Goal: Task Accomplishment & Management: Use online tool/utility

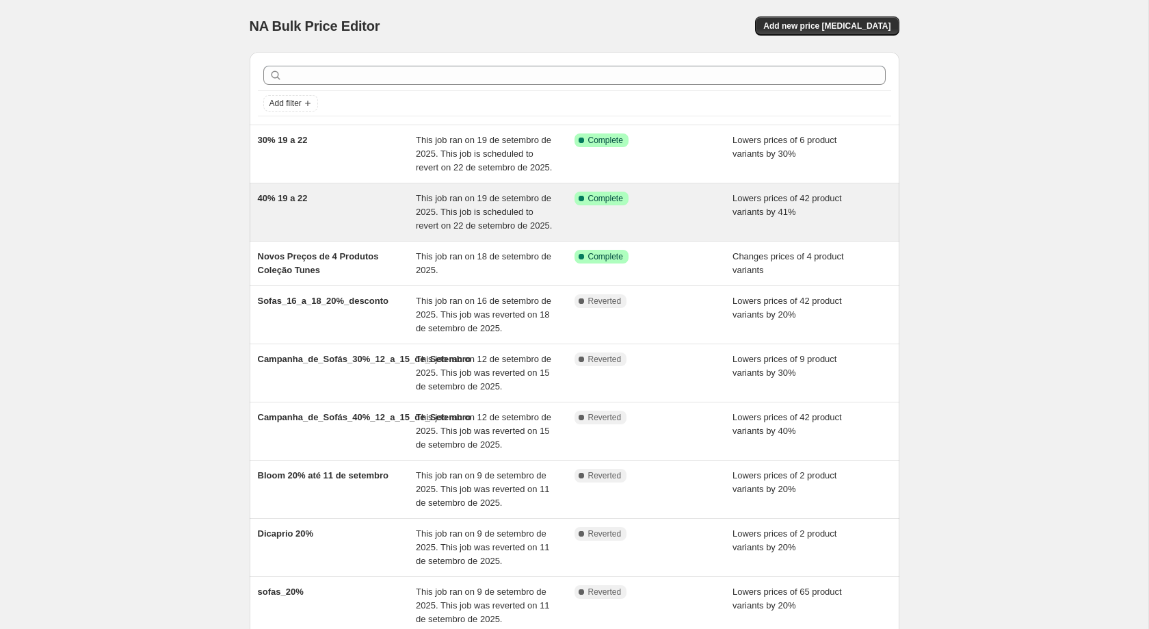
click at [516, 187] on div "40% 19 a 22 This job ran on 19 de setembro de 2025. This job is scheduled to re…" at bounding box center [575, 211] width 650 height 57
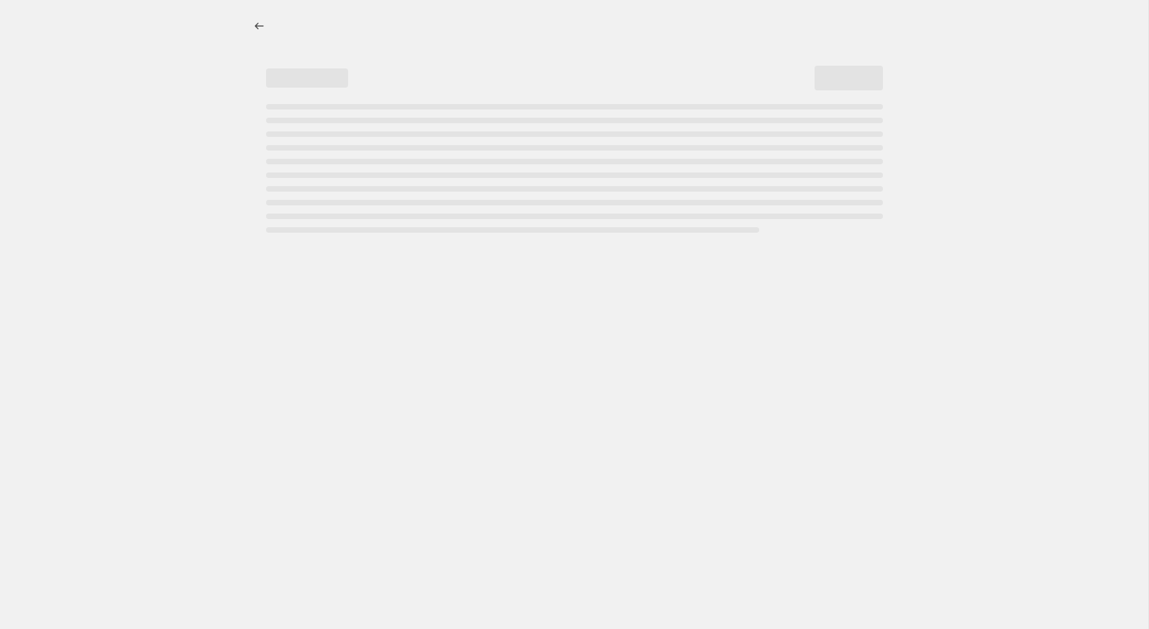
select select "percentage"
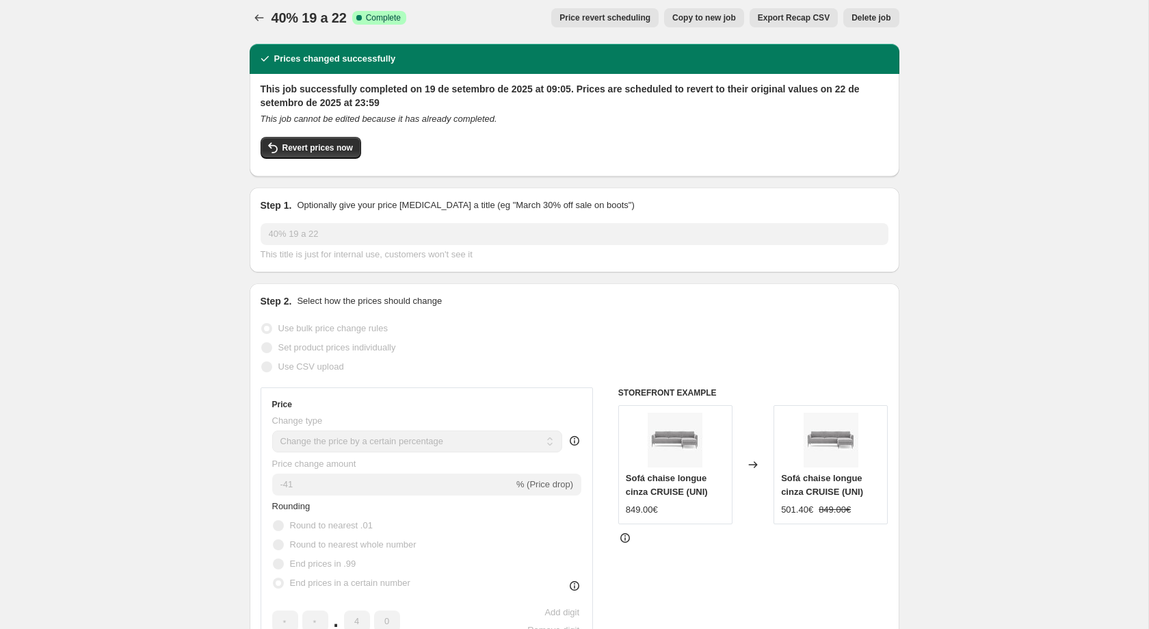
scroll to position [9, 0]
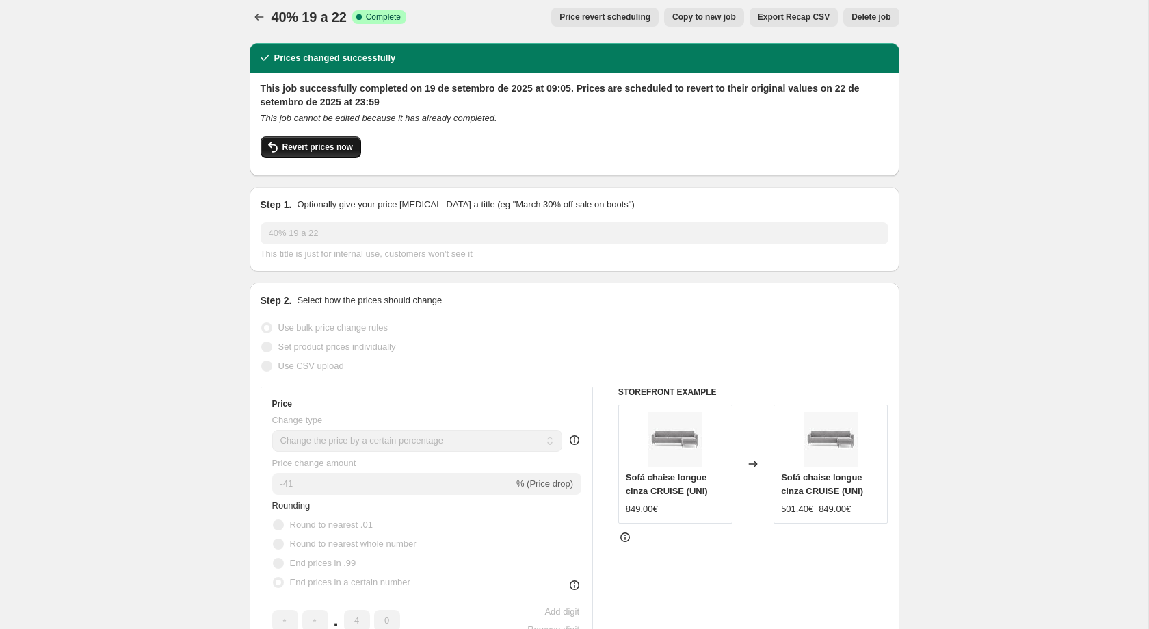
click at [309, 139] on button "Revert prices now" at bounding box center [311, 147] width 101 height 22
checkbox input "false"
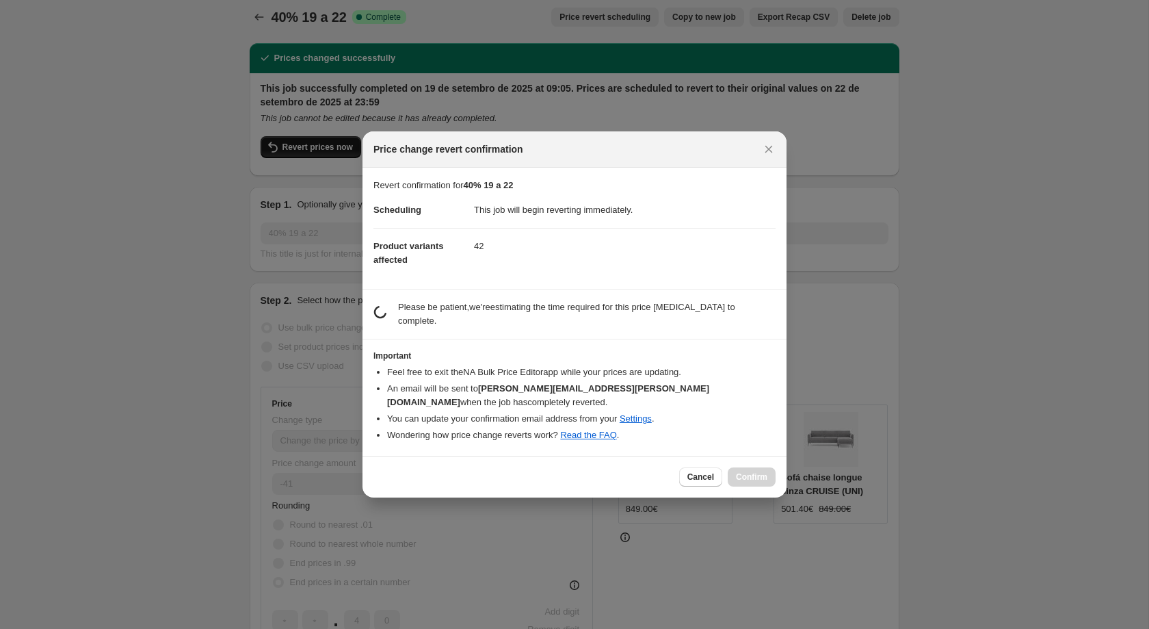
scroll to position [0, 0]
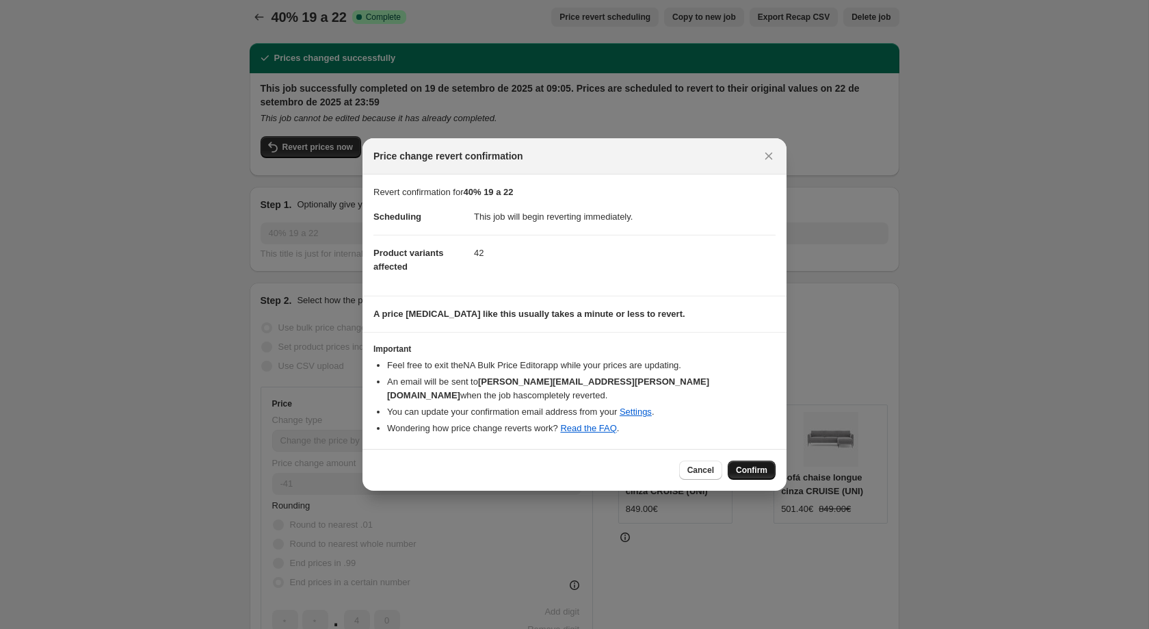
click at [759, 464] on span "Confirm" at bounding box center [751, 469] width 31 height 11
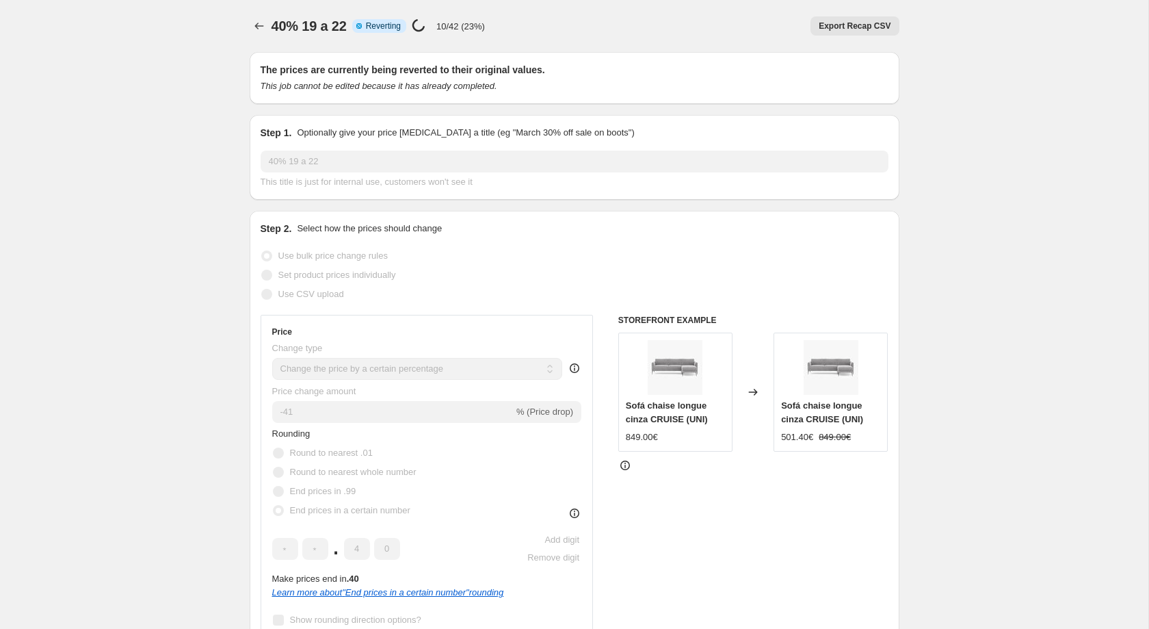
click at [321, 33] on span "40% 19 a 22" at bounding box center [309, 25] width 75 height 15
copy span "40% 19 a 22"
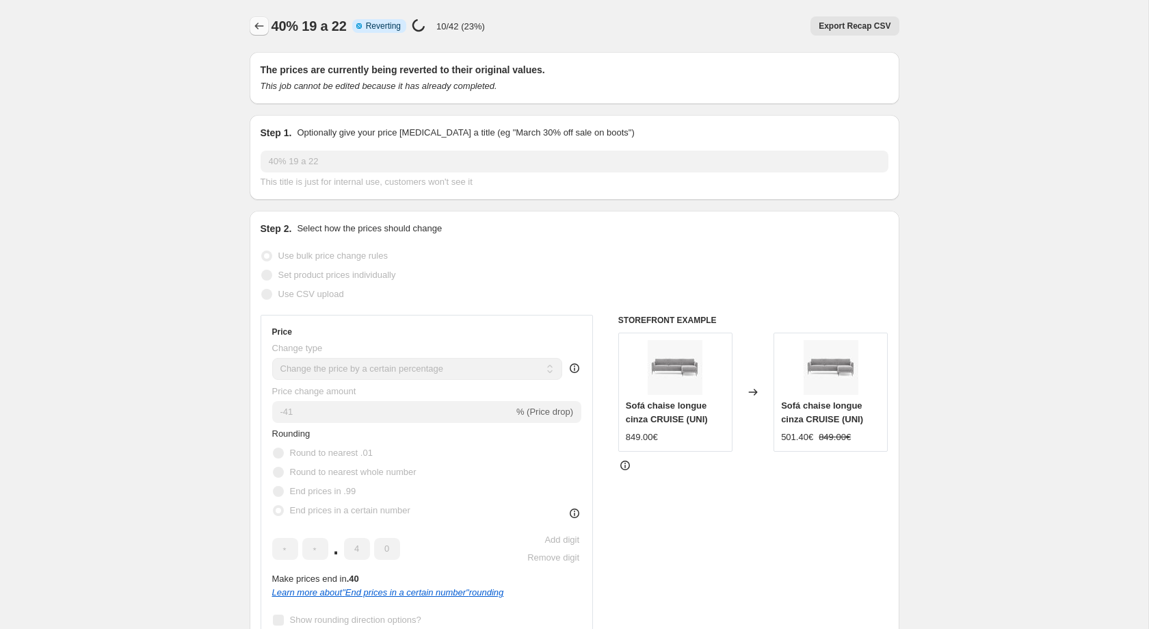
click at [251, 22] on button "Price change jobs" at bounding box center [259, 25] width 19 height 19
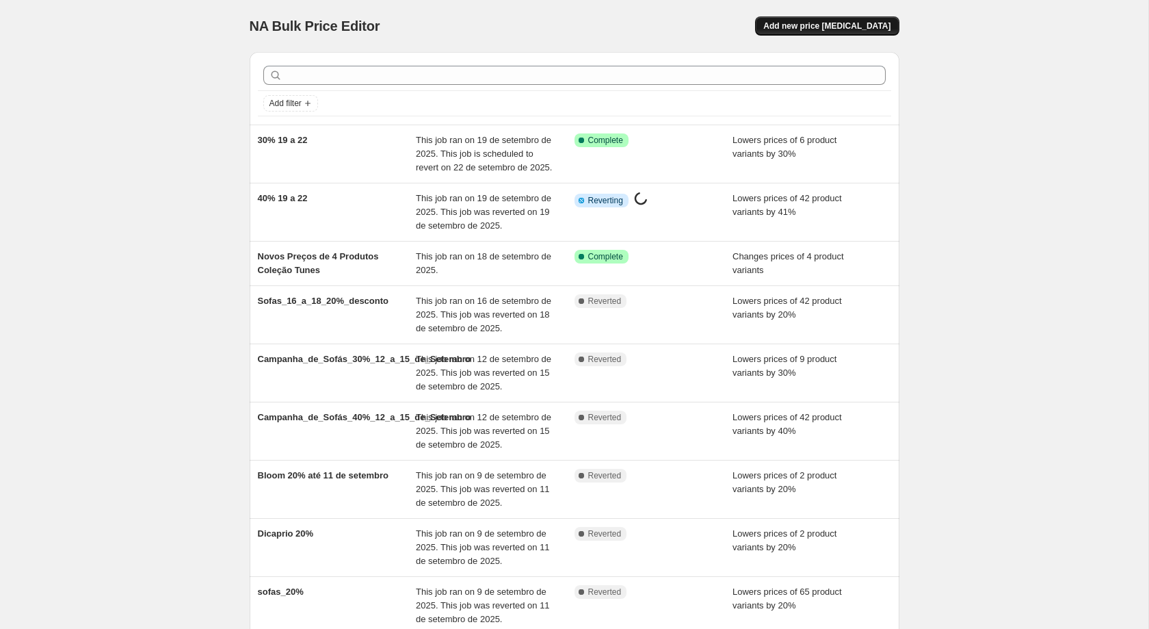
click at [856, 18] on button "Add new price [MEDICAL_DATA]" at bounding box center [827, 25] width 144 height 19
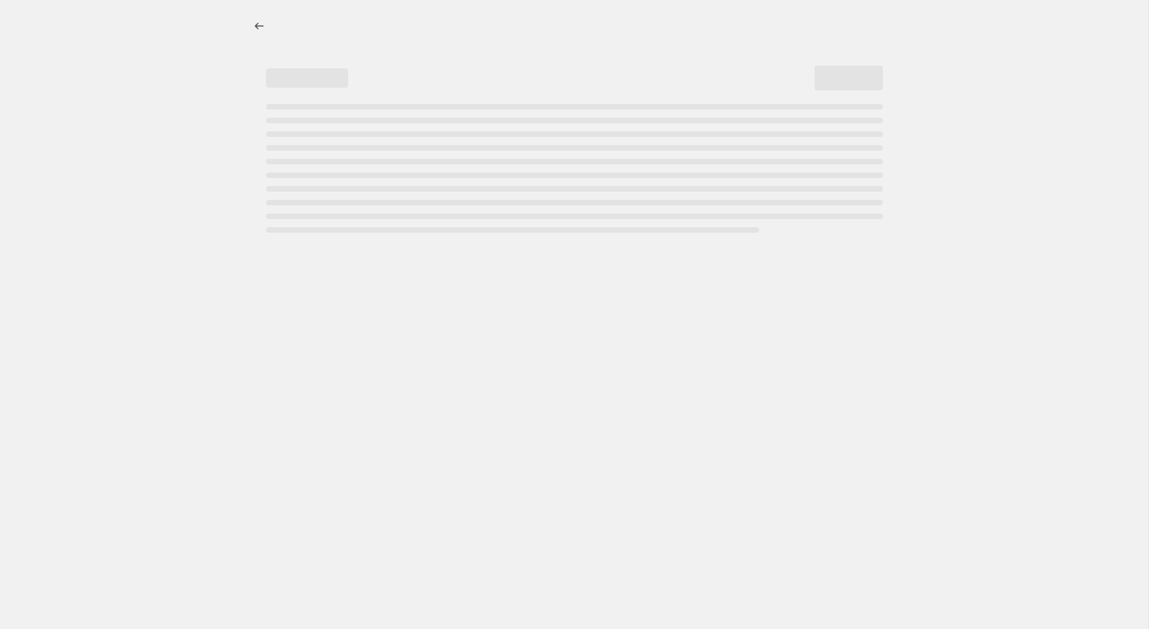
select select "percentage"
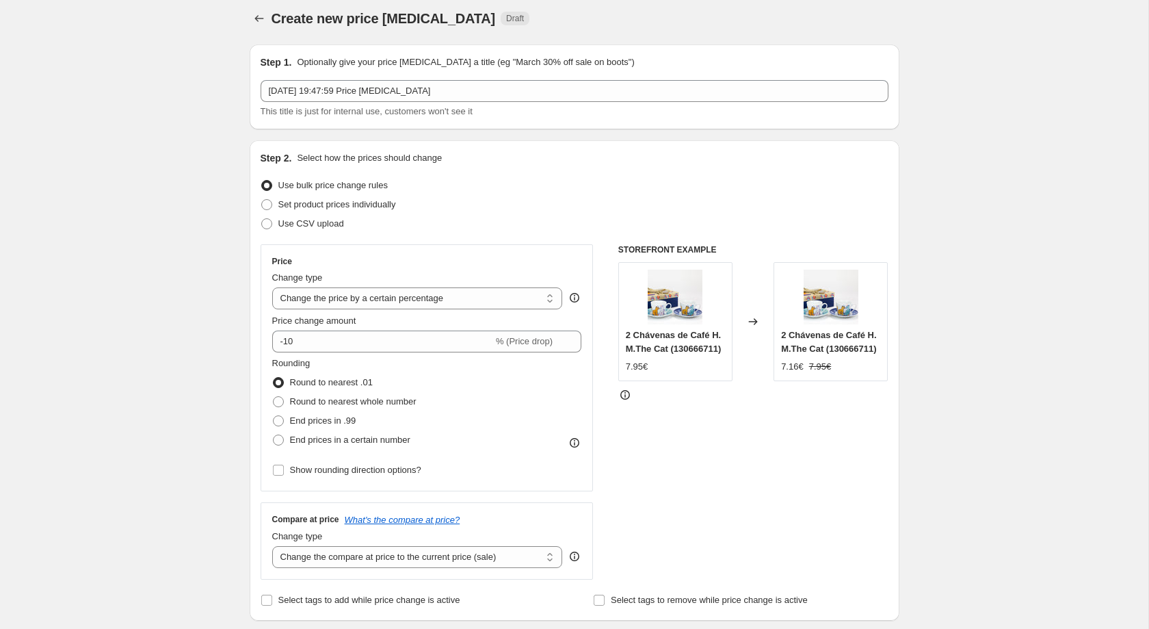
scroll to position [9, 0]
click at [255, 19] on icon "Price change jobs" at bounding box center [259, 17] width 14 height 14
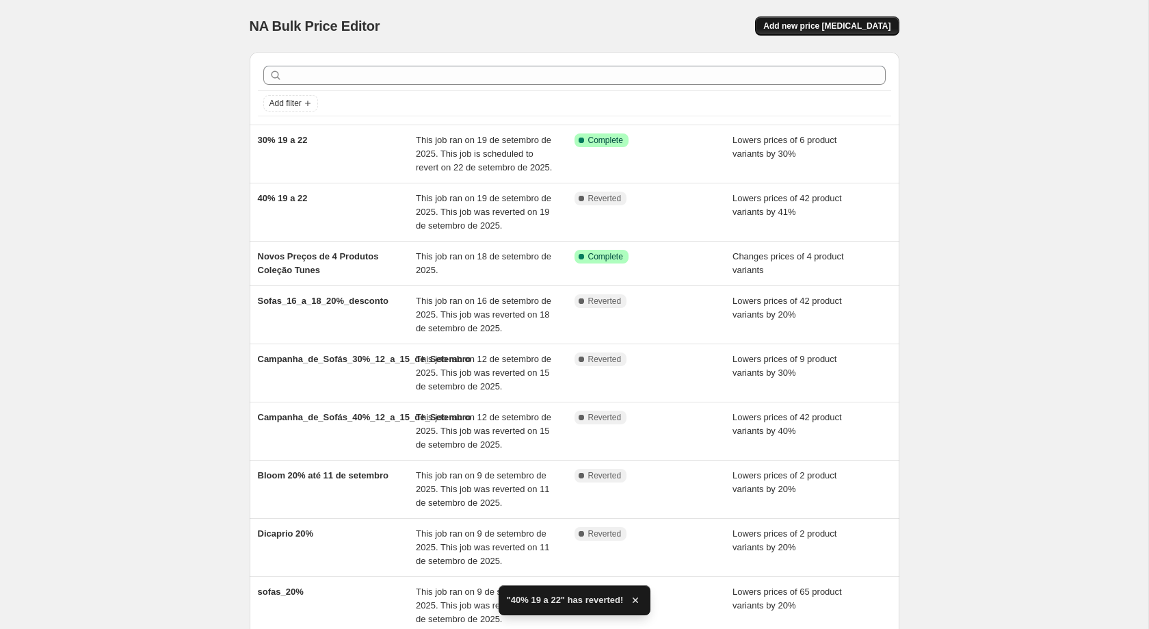
click at [867, 28] on span "Add new price [MEDICAL_DATA]" at bounding box center [826, 26] width 127 height 11
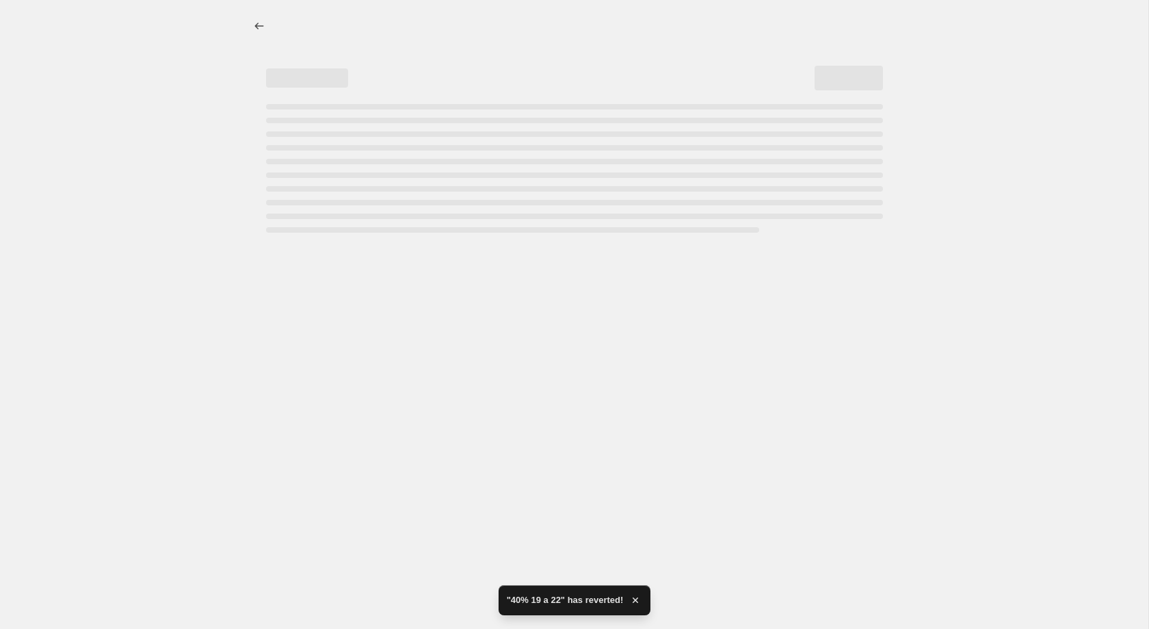
select select "percentage"
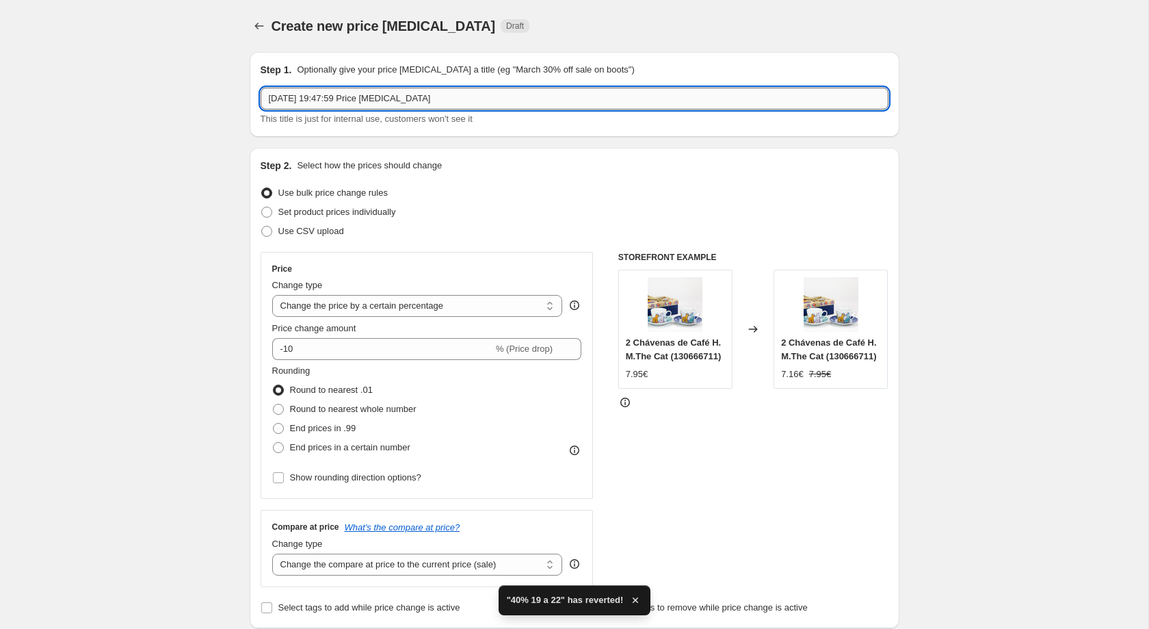
click at [547, 98] on input "[DATE] 19:47:59 Price [MEDICAL_DATA]" at bounding box center [575, 99] width 628 height 22
paste input "40% 19 a 22"
click at [551, 86] on div "Step 1. Optionally give your price [MEDICAL_DATA] a title (eg "March 30% off sa…" at bounding box center [575, 94] width 628 height 63
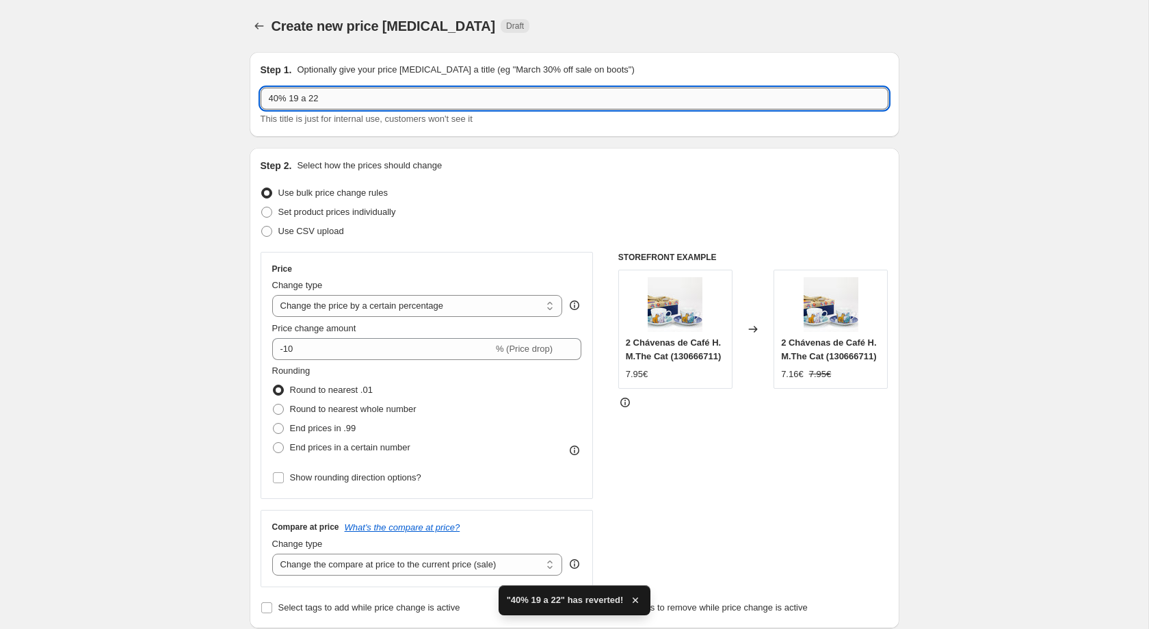
click at [559, 101] on input "40% 19 a 22" at bounding box center [575, 99] width 628 height 22
click at [556, 97] on input "40% 19 a 22 - 2" at bounding box center [575, 99] width 628 height 22
type input "40% 19 a 22 - 2"
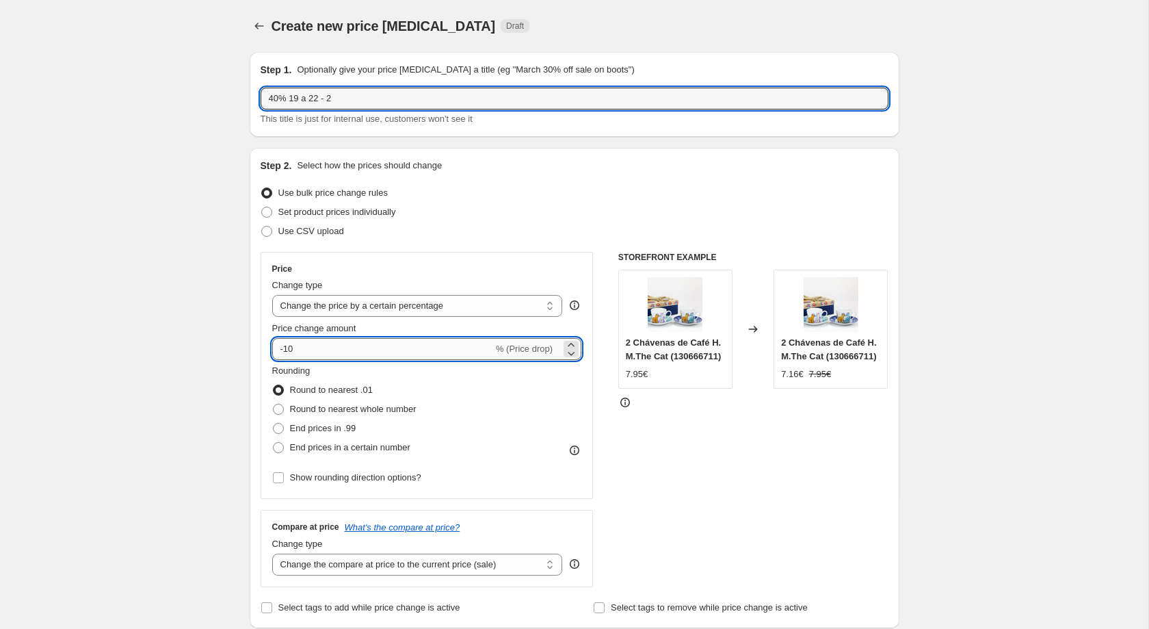
click at [435, 341] on input "-10" at bounding box center [382, 349] width 221 height 22
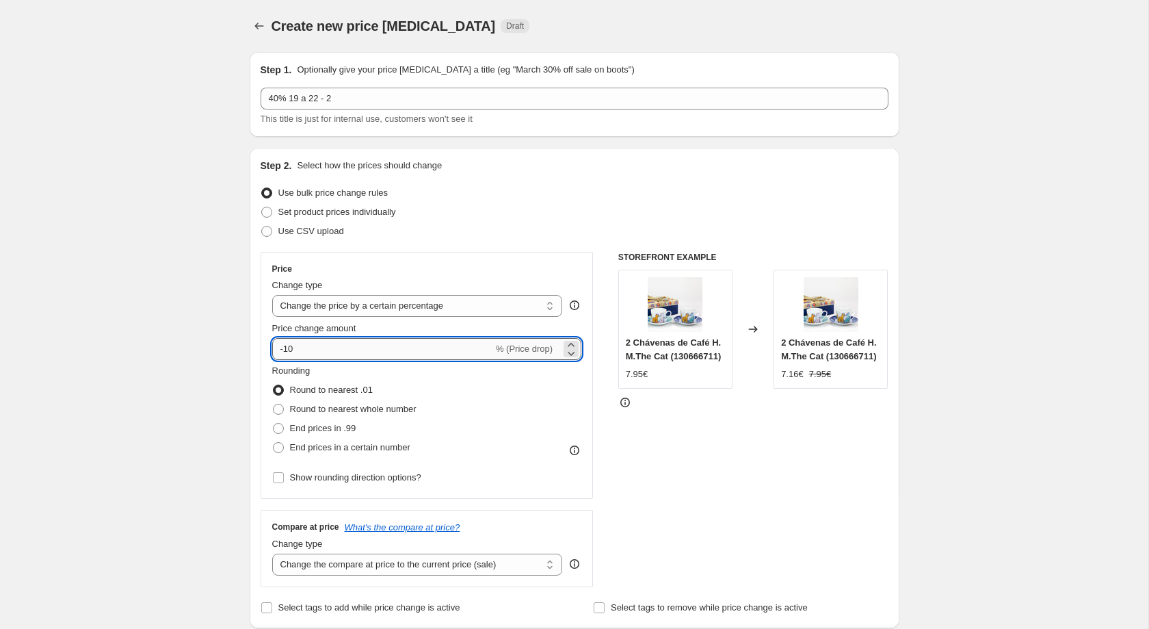
type input "-1"
type input "-40"
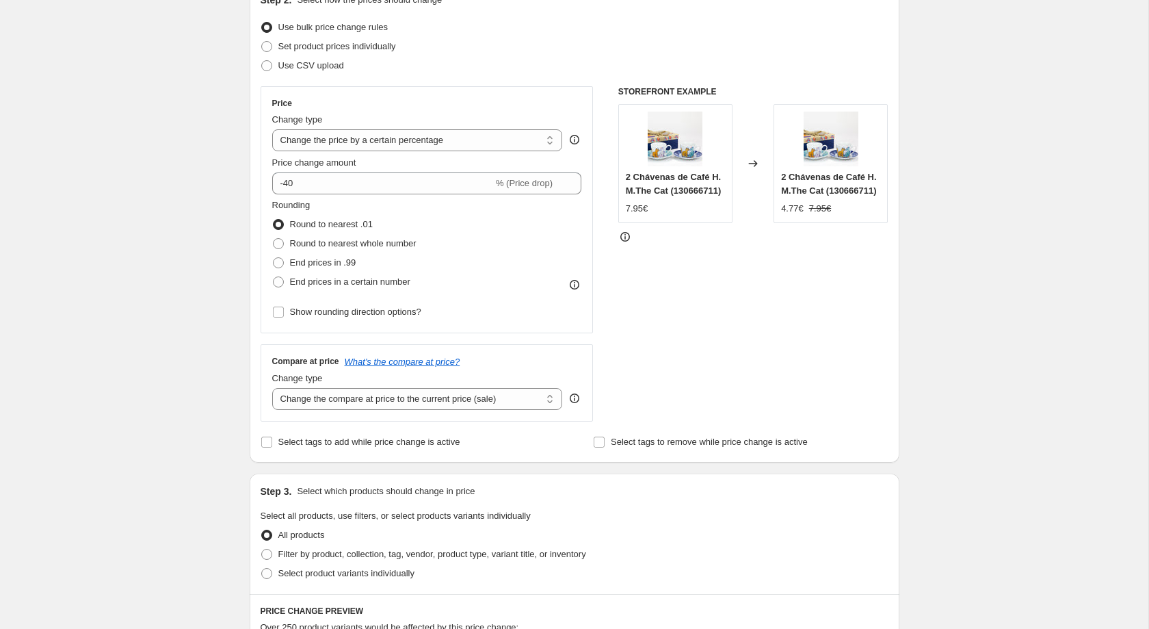
scroll to position [168, 0]
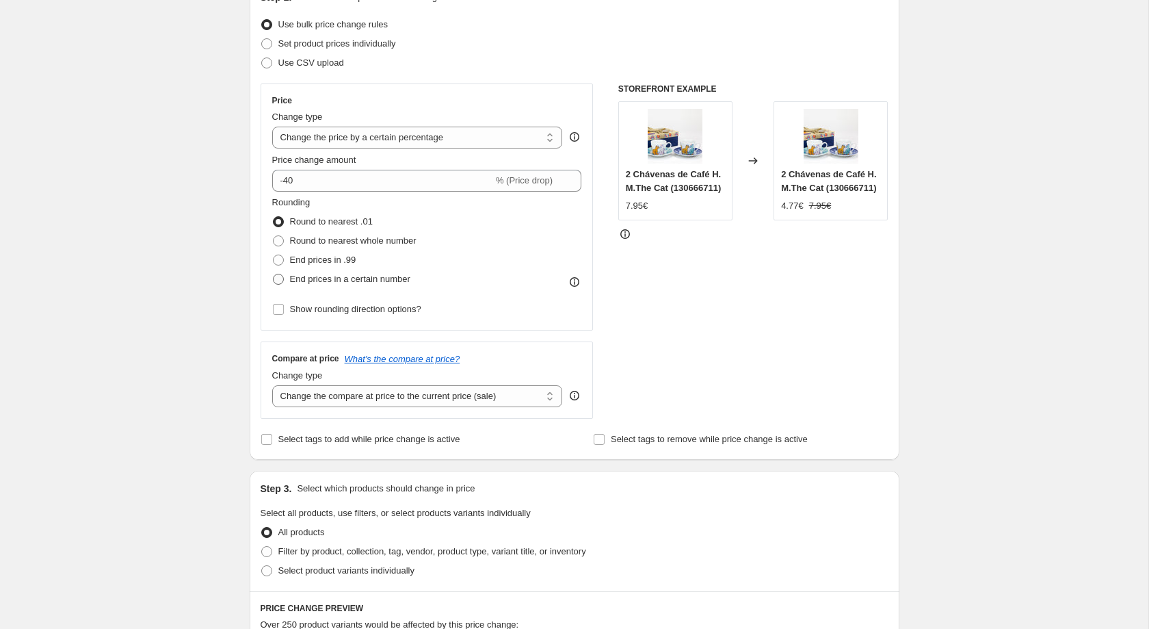
click at [393, 284] on span "End prices in a certain number" at bounding box center [350, 279] width 120 height 10
click at [274, 274] on input "End prices in a certain number" at bounding box center [273, 274] width 1 height 1
radio input "true"
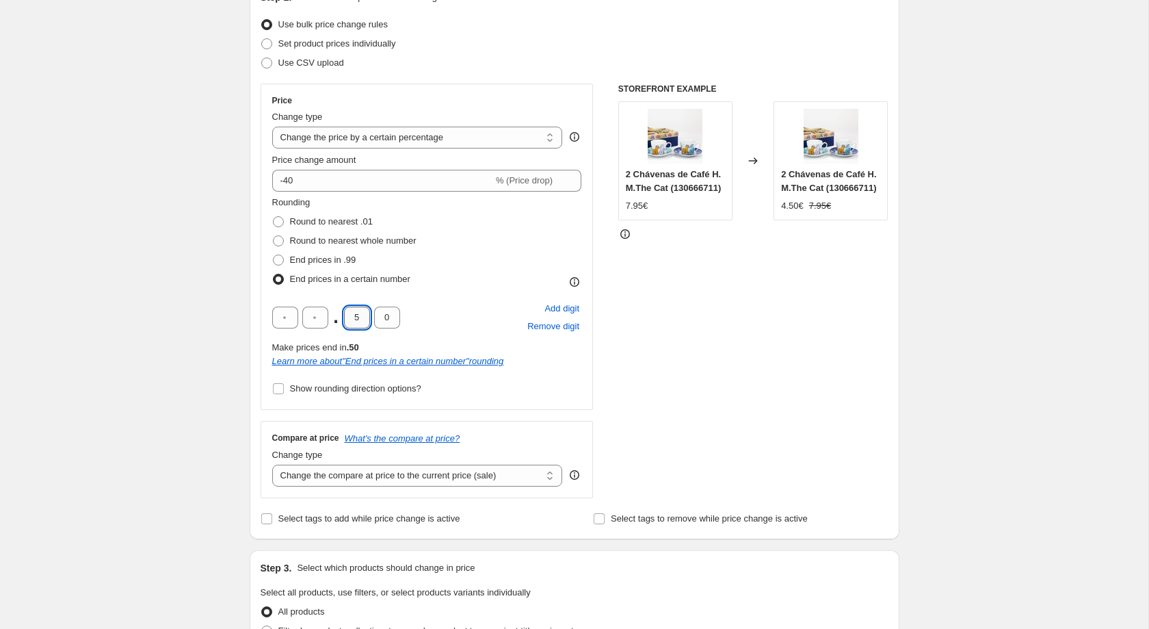
drag, startPoint x: 362, startPoint y: 321, endPoint x: 354, endPoint y: 324, distance: 8.7
click at [354, 324] on input "5" at bounding box center [357, 317] width 26 height 22
type input "4"
click at [239, 350] on div "Step 1. Optionally give your price [MEDICAL_DATA] a title (eg "March 30% off sa…" at bounding box center [569, 534] width 661 height 1322
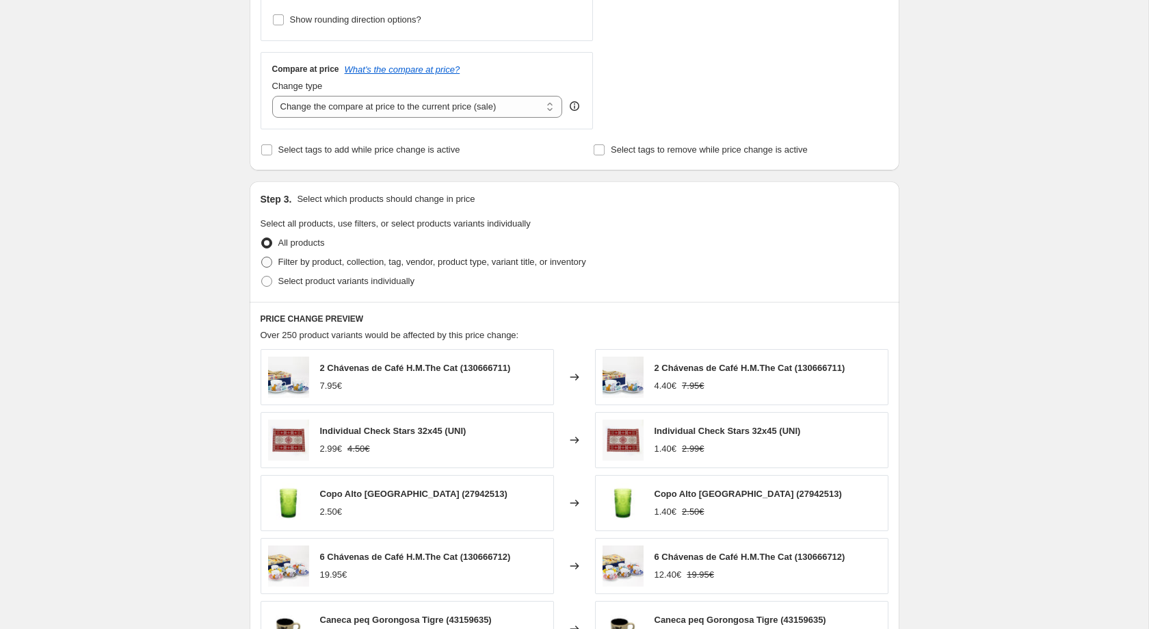
click at [321, 267] on span "Filter by product, collection, tag, vendor, product type, variant title, or inv…" at bounding box center [432, 262] width 308 height 10
click at [262, 257] on input "Filter by product, collection, tag, vendor, product type, variant title, or inv…" at bounding box center [261, 257] width 1 height 1
radio input "true"
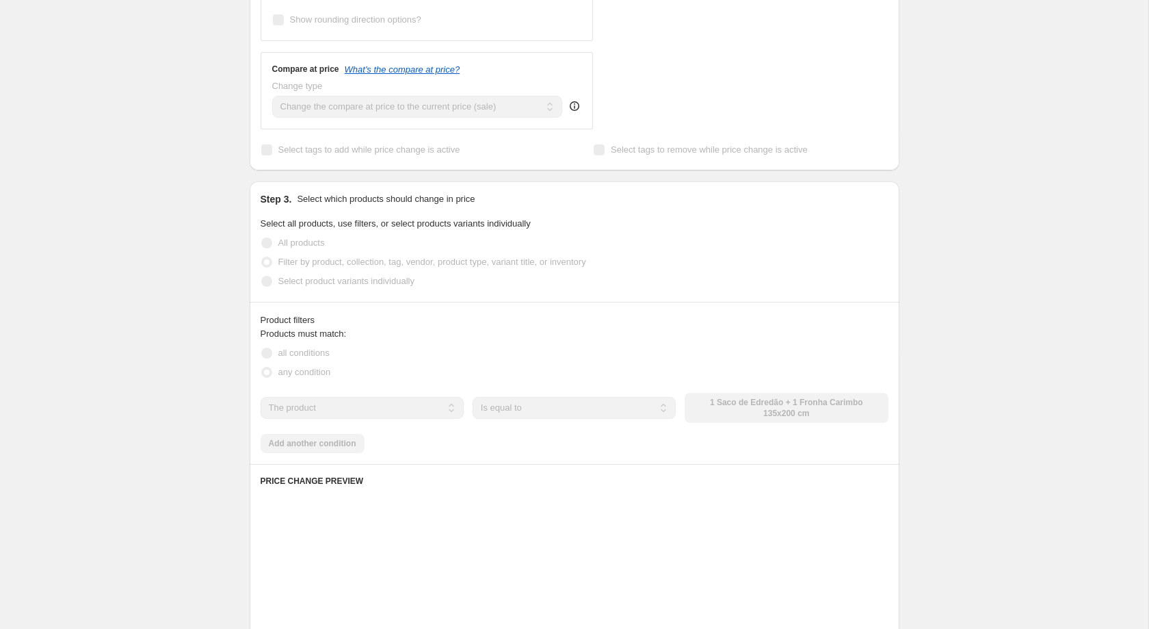
click at [321, 286] on span "Select product variants individually" at bounding box center [346, 281] width 136 height 10
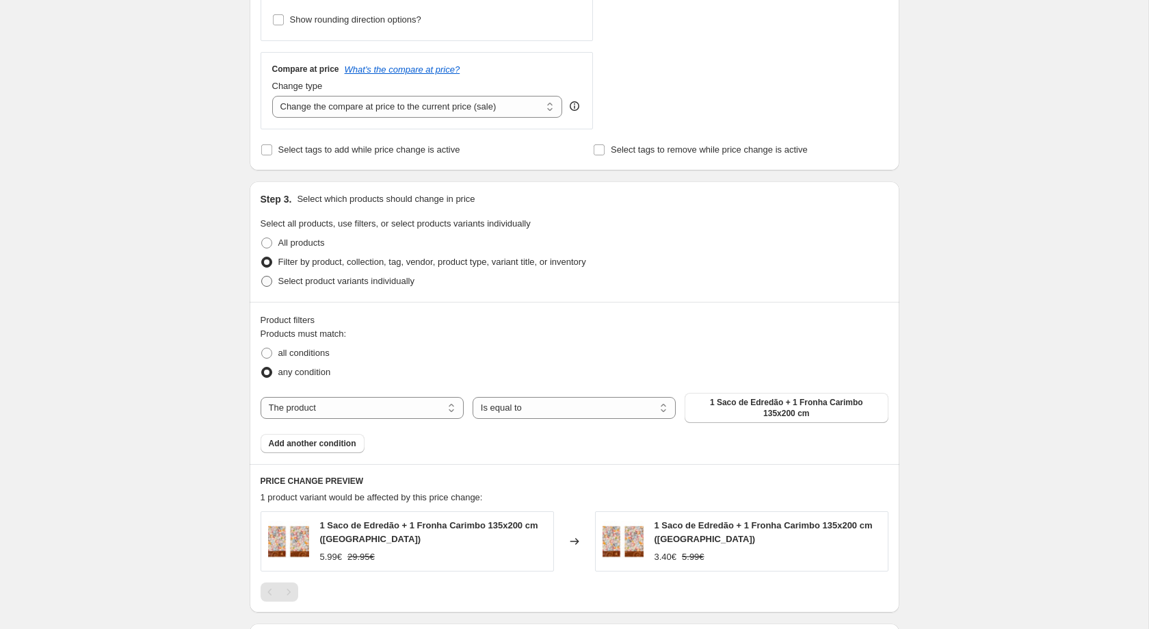
click at [321, 286] on span "Select product variants individually" at bounding box center [346, 281] width 136 height 10
click at [262, 276] on input "Select product variants individually" at bounding box center [261, 276] width 1 height 1
radio input "true"
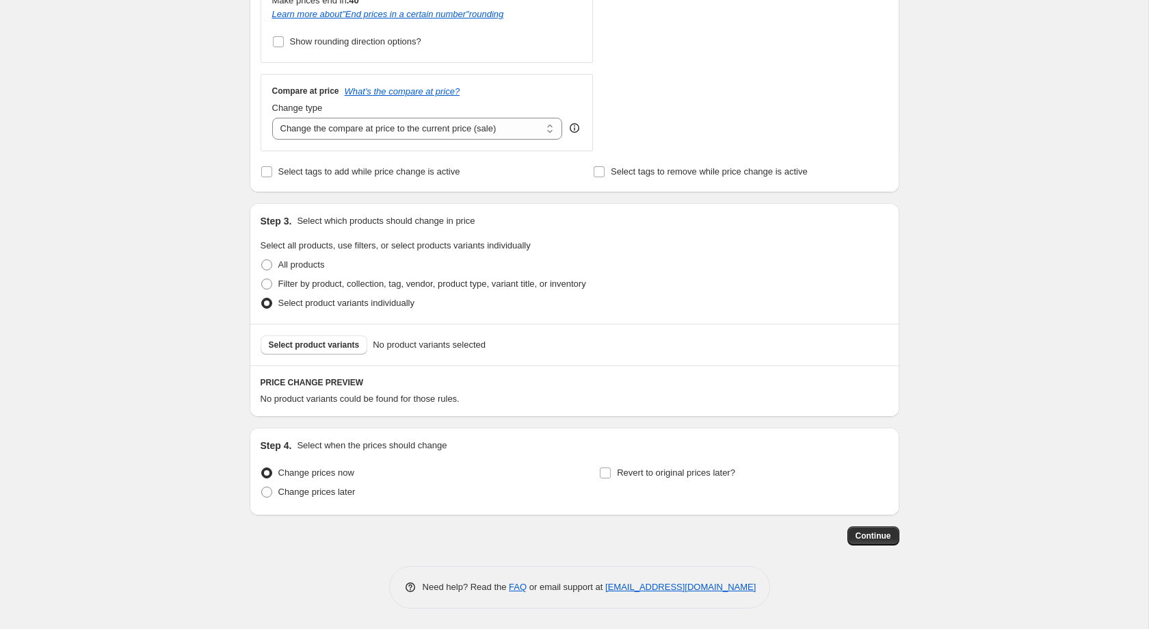
scroll to position [523, 0]
click at [685, 477] on span "Revert to original prices later?" at bounding box center [676, 473] width 118 height 14
click at [611, 477] on input "Revert to original prices later?" at bounding box center [605, 472] width 11 height 11
checkbox input "true"
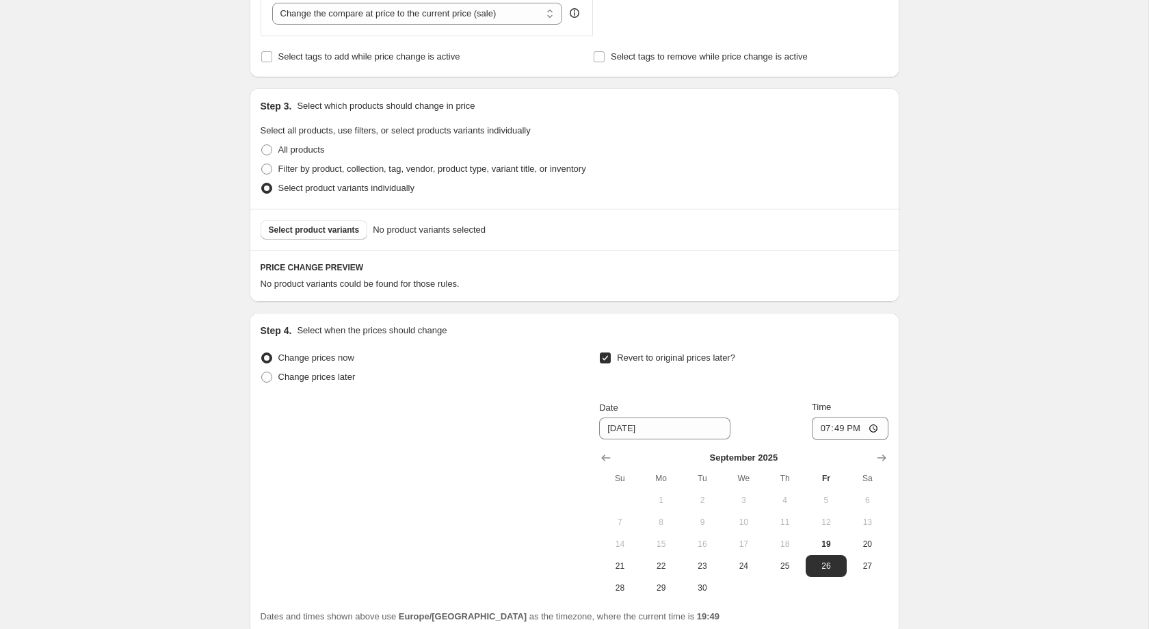
scroll to position [633, 0]
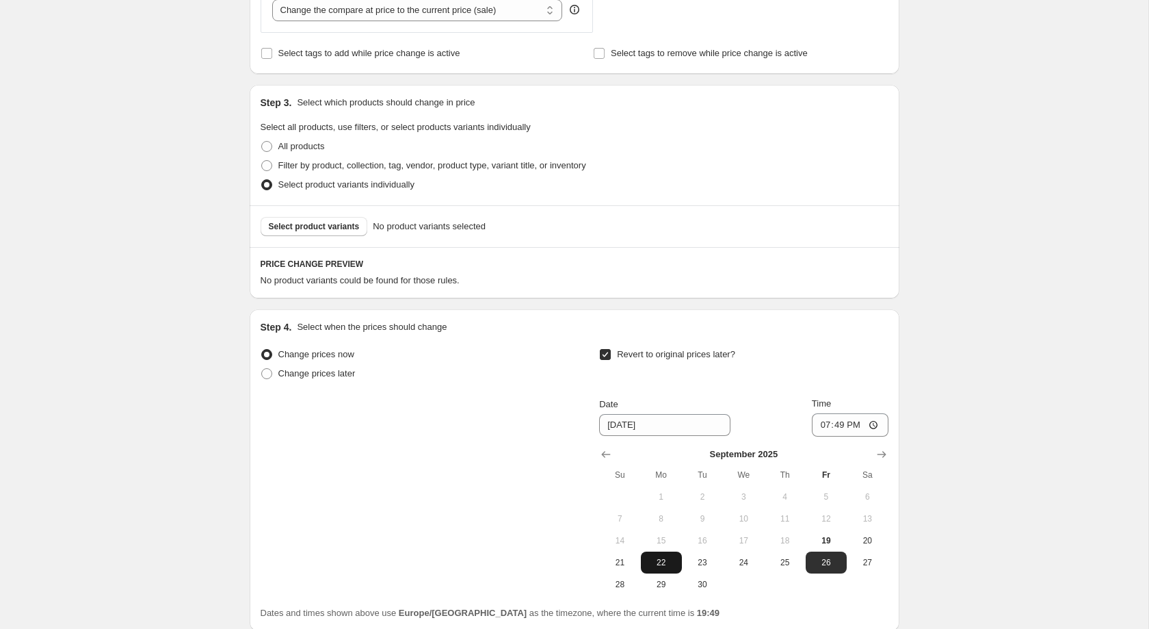
click at [666, 568] on span "22" at bounding box center [661, 562] width 30 height 11
type input "[DATE]"
click at [842, 434] on input "19:49" at bounding box center [850, 424] width 77 height 23
type input "23:59"
click at [183, 488] on div "Create new price [MEDICAL_DATA]. This page is ready Create new price [MEDICAL_D…" at bounding box center [574, 56] width 1148 height 1378
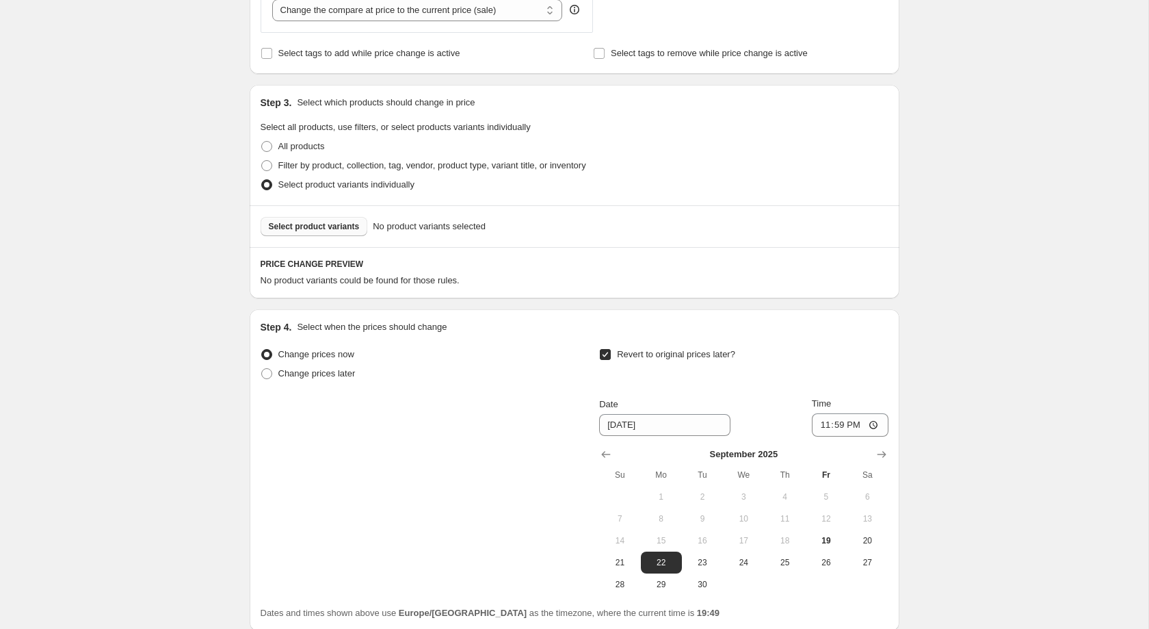
click at [316, 236] on button "Select product variants" at bounding box center [314, 226] width 107 height 19
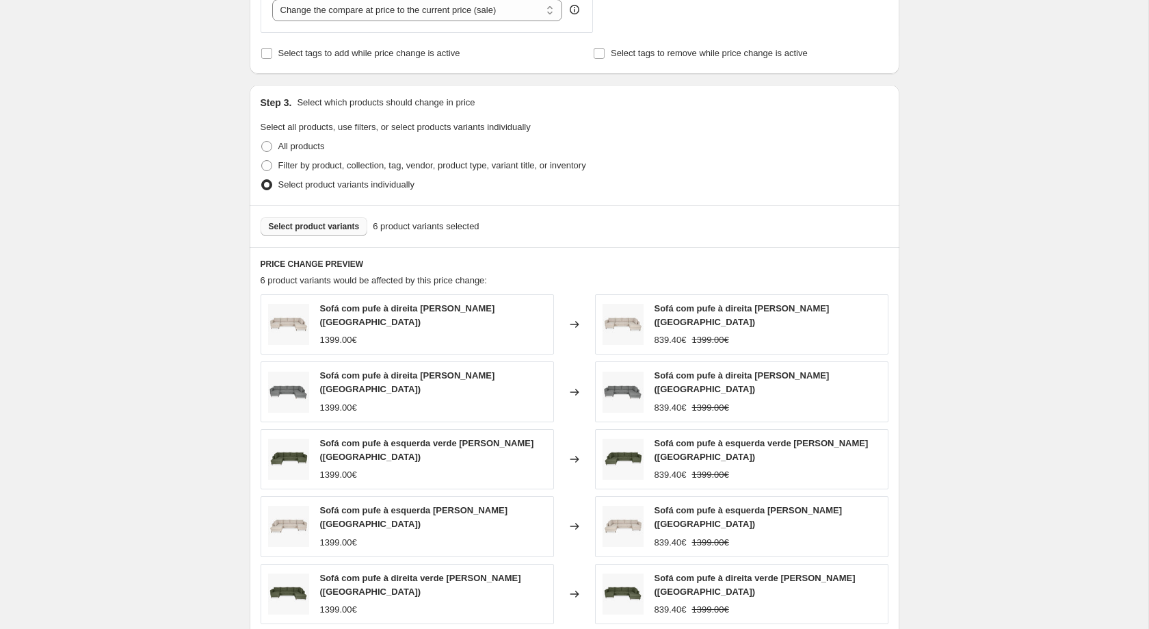
click at [335, 232] on span "Select product variants" at bounding box center [314, 226] width 91 height 11
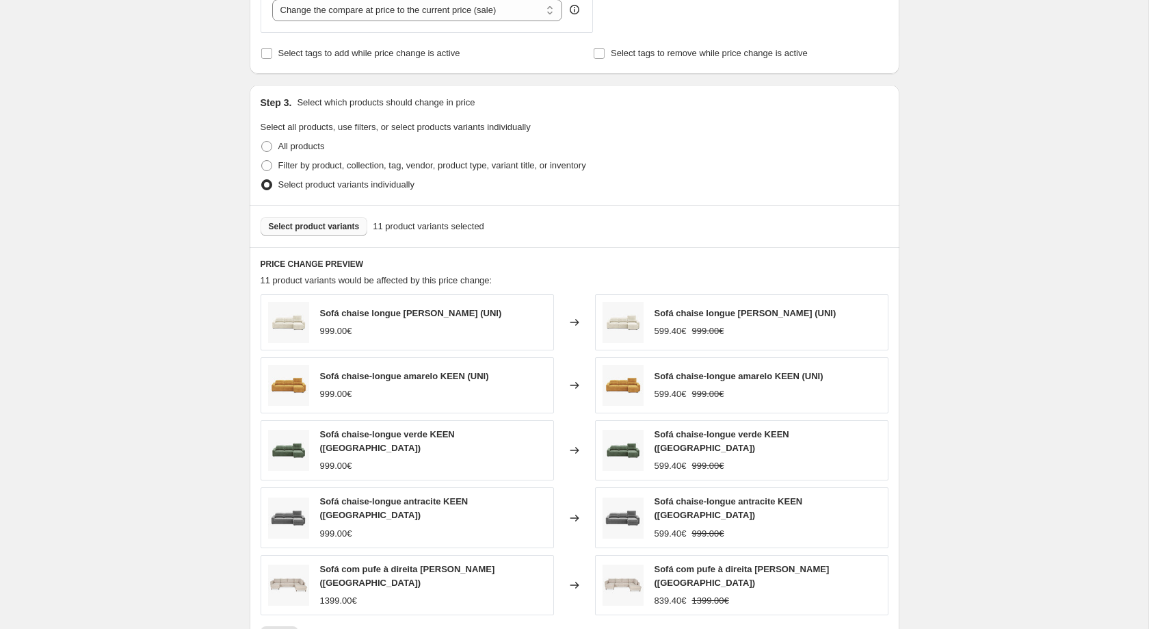
click at [334, 232] on span "Select product variants" at bounding box center [314, 226] width 91 height 11
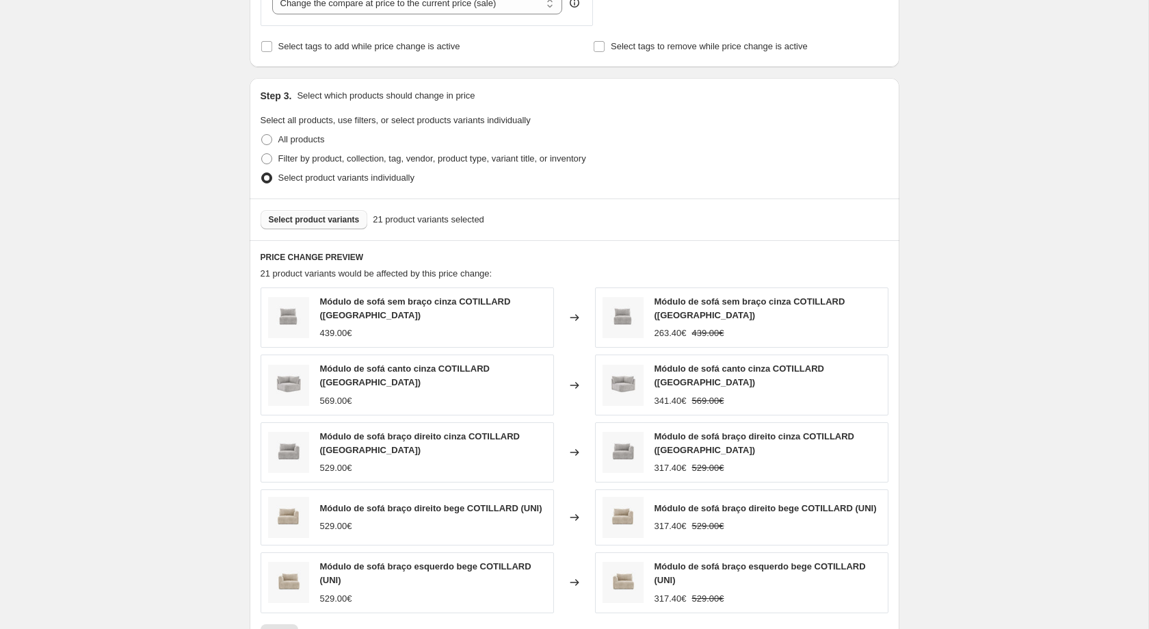
scroll to position [642, 0]
click at [324, 221] on span "Select product variants" at bounding box center [314, 217] width 91 height 11
click at [342, 223] on span "Select product variants" at bounding box center [314, 217] width 91 height 11
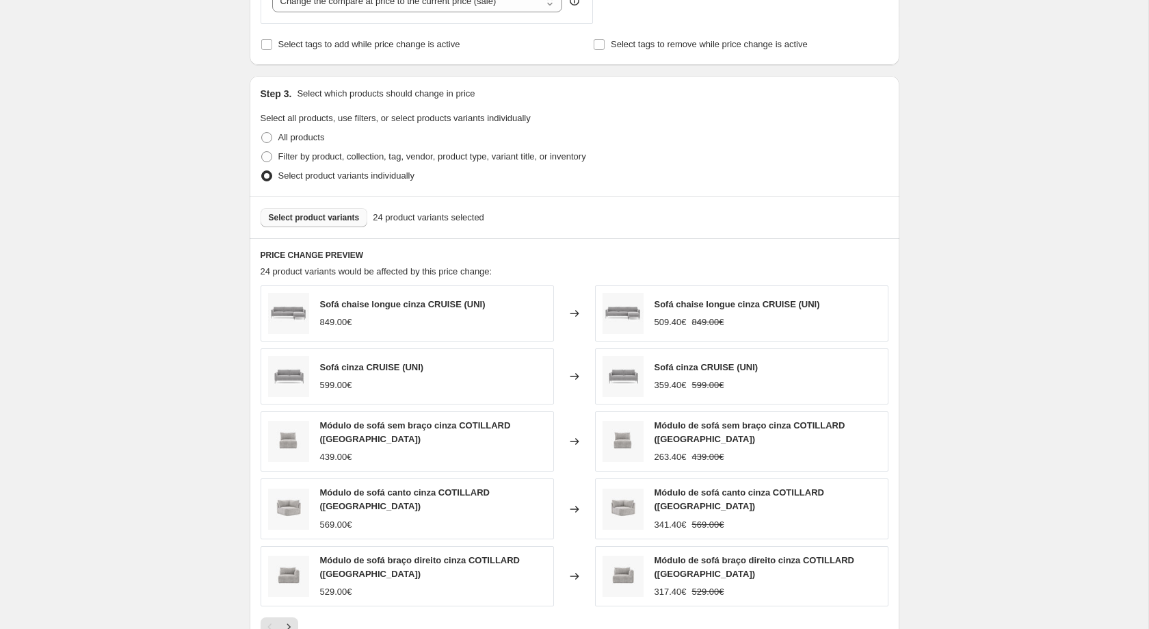
click at [328, 223] on span "Select product variants" at bounding box center [314, 217] width 91 height 11
click at [356, 221] on button "Select product variants" at bounding box center [314, 217] width 107 height 19
click at [322, 217] on button "Select product variants" at bounding box center [314, 217] width 107 height 19
click at [319, 220] on span "Select product variants" at bounding box center [314, 217] width 91 height 11
click at [344, 223] on span "Select product variants" at bounding box center [314, 217] width 91 height 11
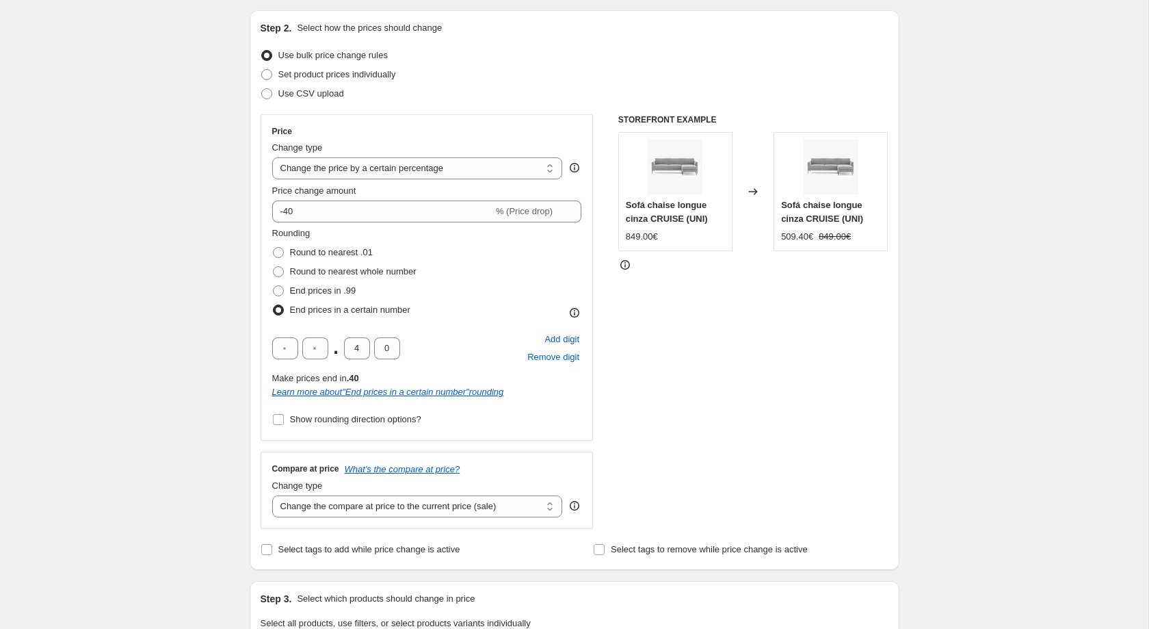
scroll to position [1102, 0]
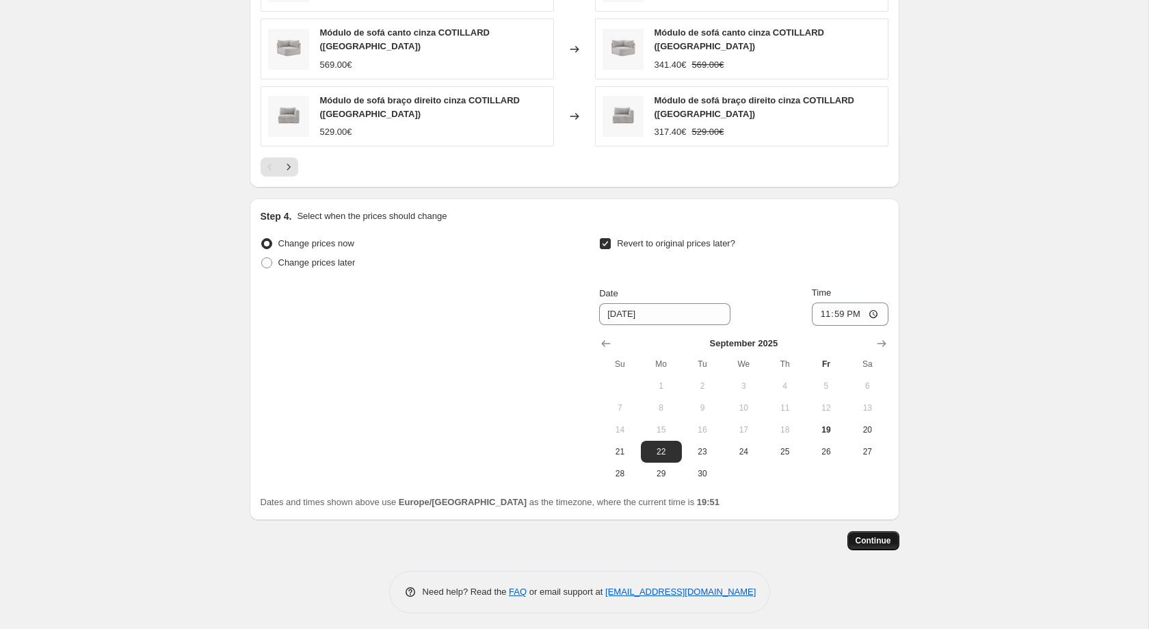
click at [863, 535] on span "Continue" at bounding box center [874, 540] width 36 height 11
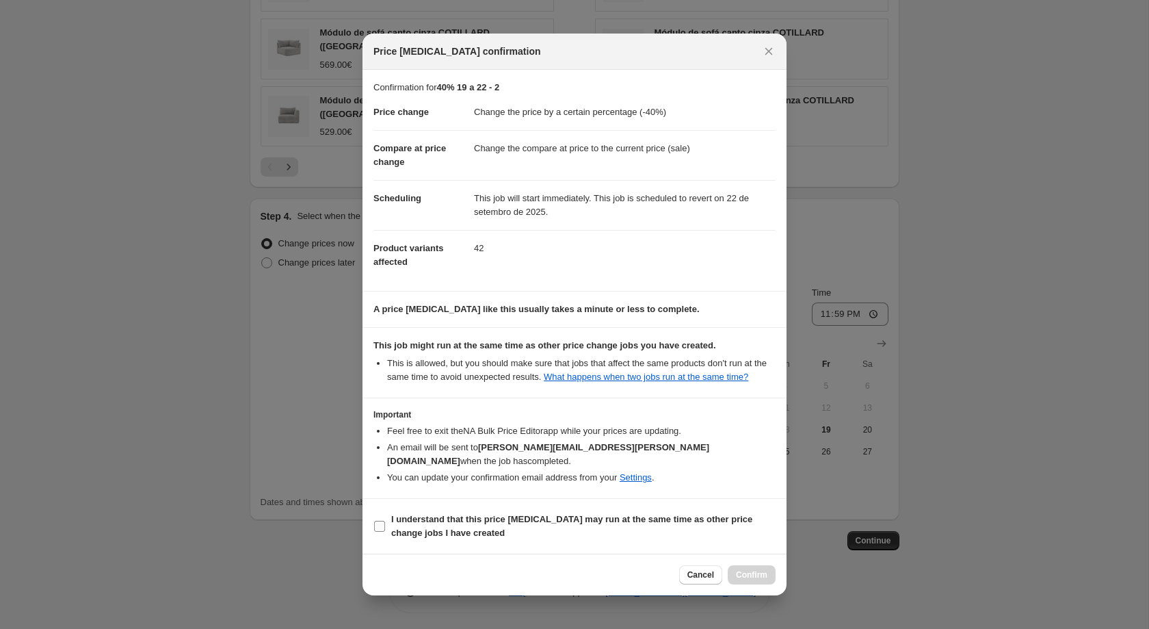
click at [664, 514] on b "I understand that this price [MEDICAL_DATA] may run at the same time as other p…" at bounding box center [571, 526] width 361 height 24
click at [385, 521] on input "I understand that this price [MEDICAL_DATA] may run at the same time as other p…" at bounding box center [379, 526] width 11 height 11
checkbox input "true"
click at [750, 555] on div "Cancel Confirm" at bounding box center [575, 574] width 424 height 42
click at [754, 569] on span "Confirm" at bounding box center [751, 574] width 31 height 11
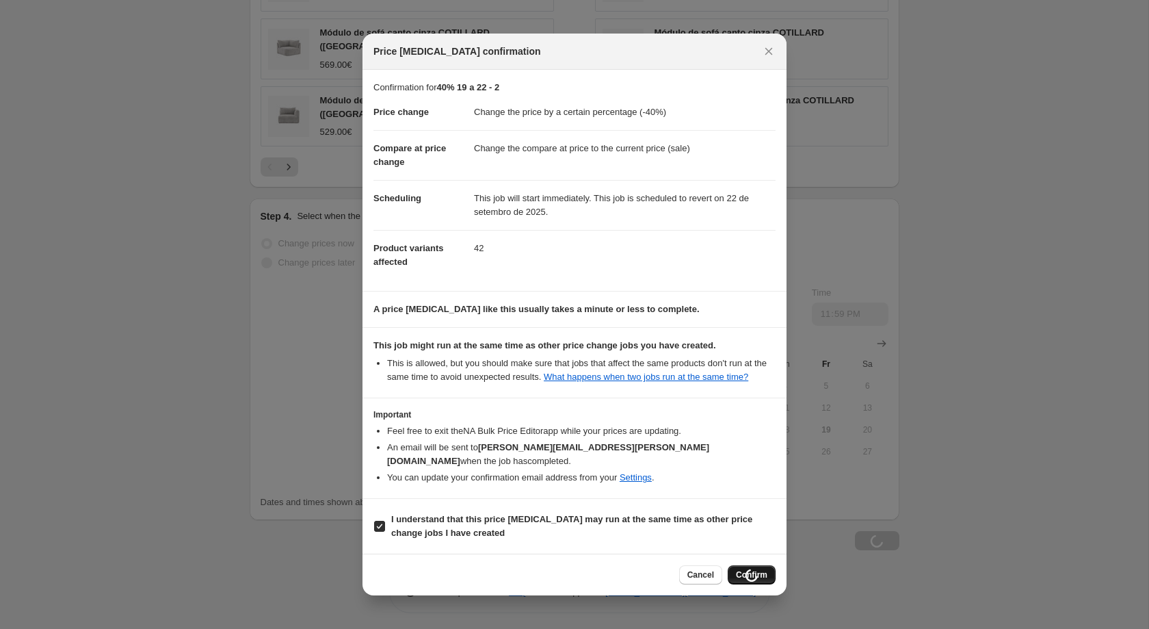
scroll to position [1102, 0]
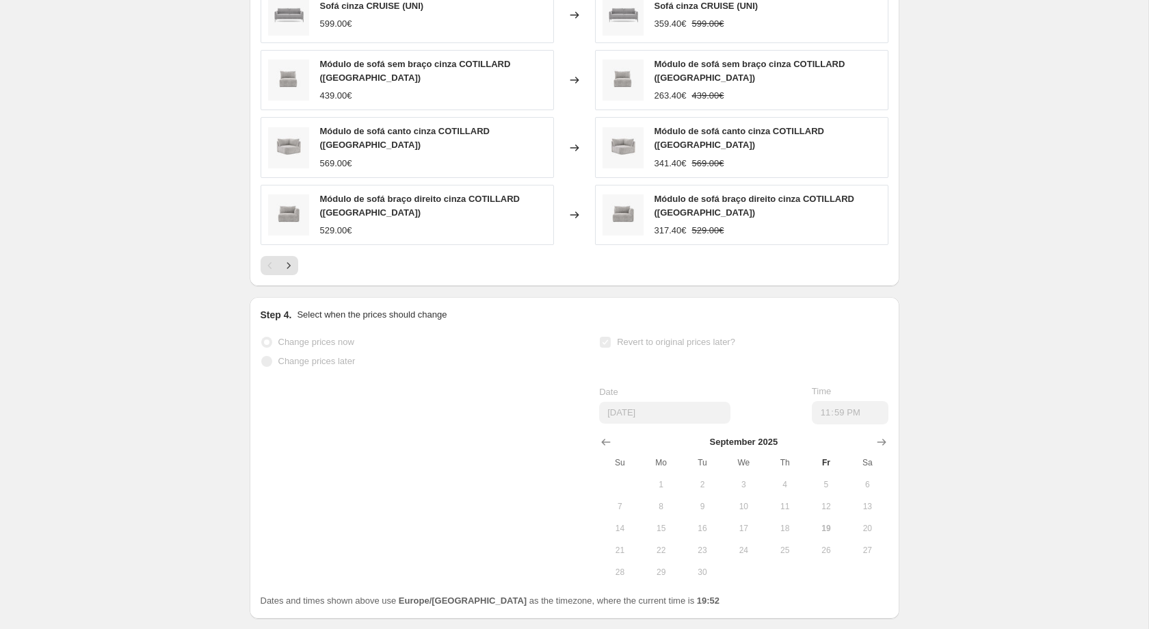
select select "percentage"
